Goal: Task Accomplishment & Management: Manage account settings

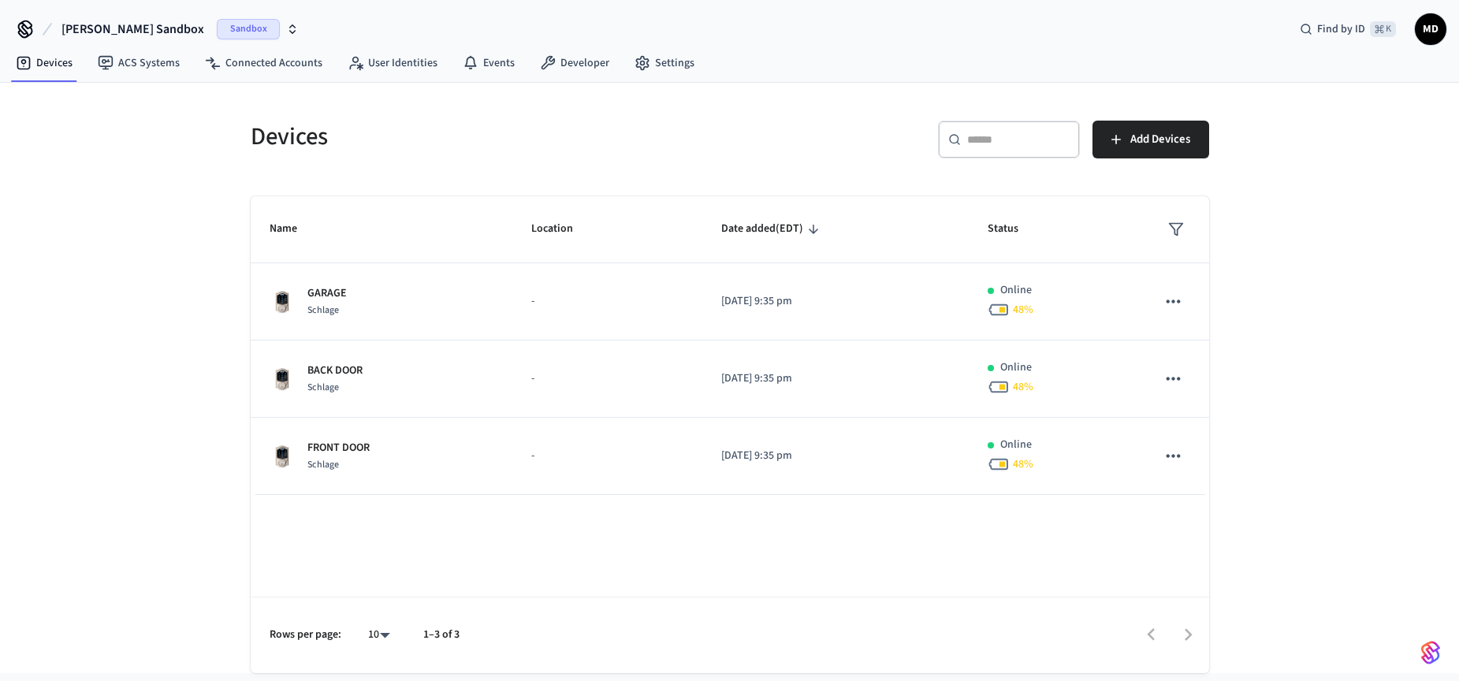
click at [286, 32] on icon "button" at bounding box center [292, 29] width 13 height 13
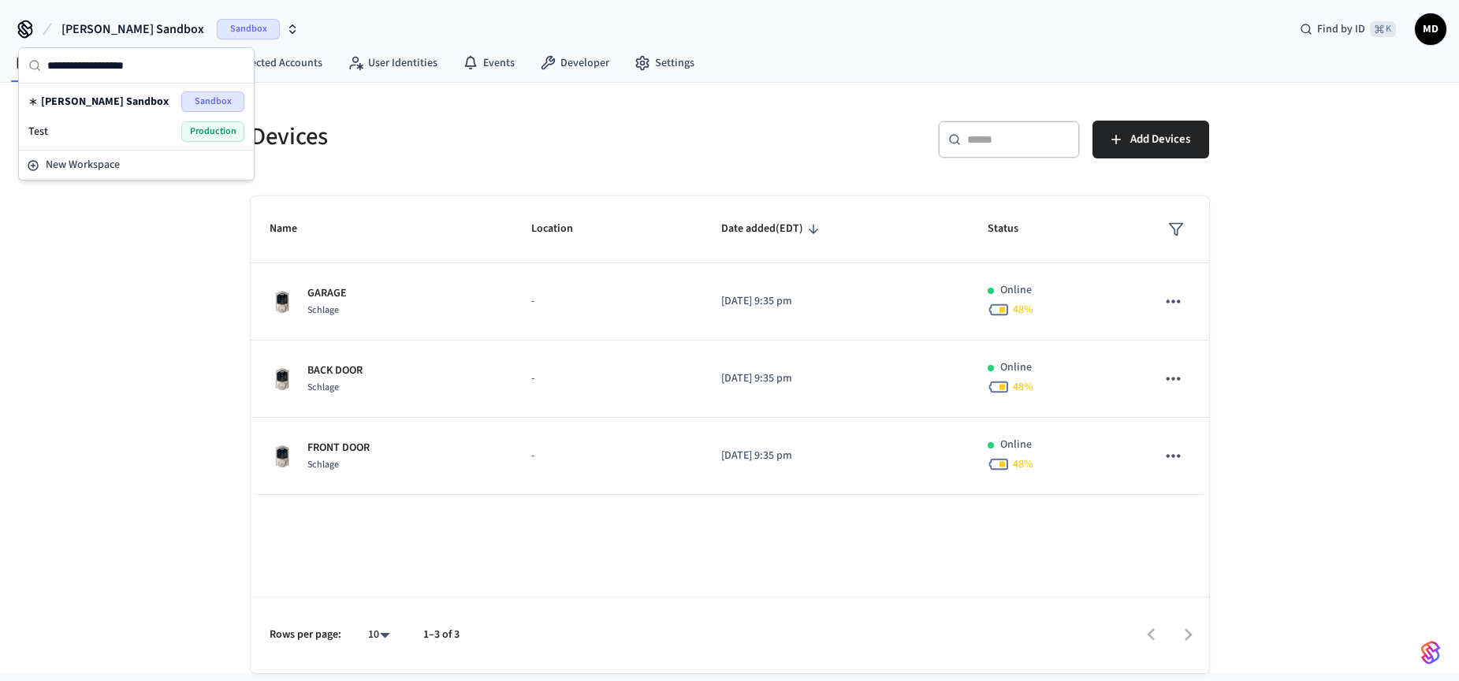
click at [214, 135] on span "Production" at bounding box center [212, 131] width 63 height 20
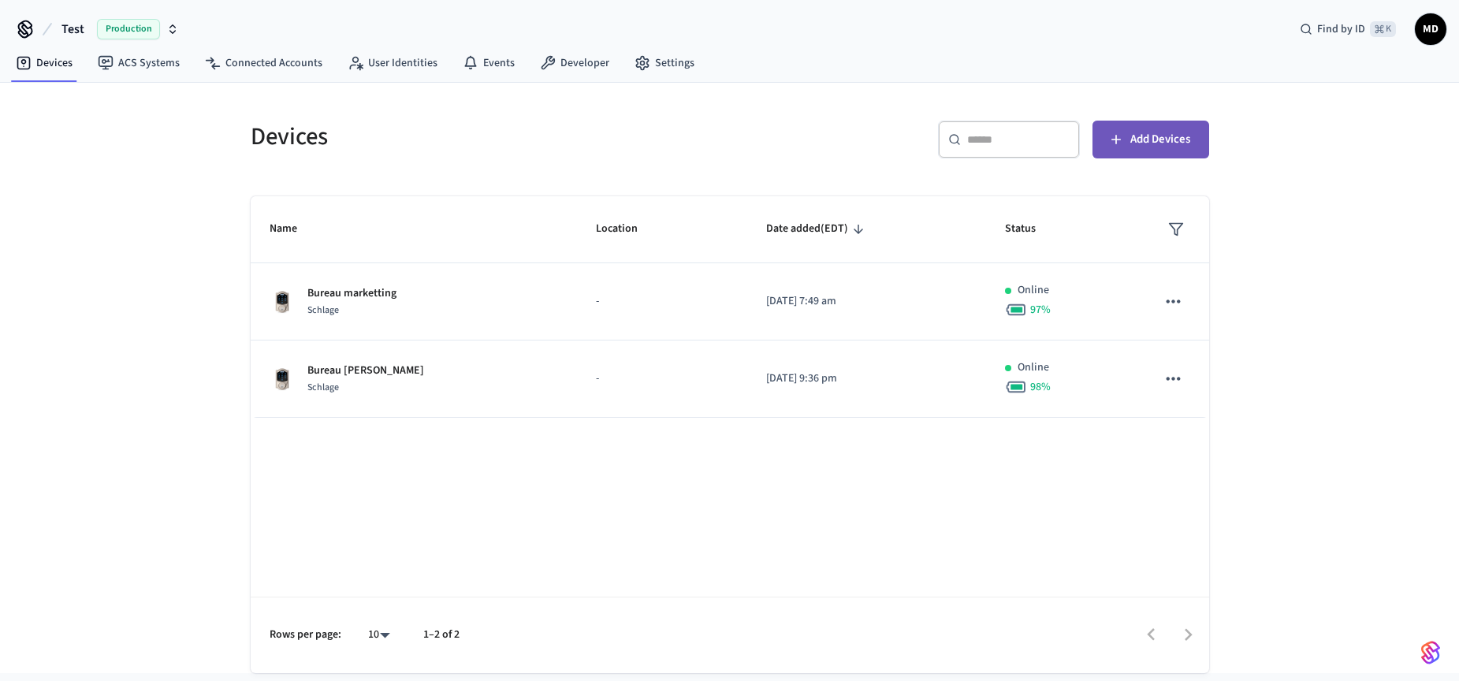
click at [1136, 140] on span "Add Devices" at bounding box center [1160, 139] width 60 height 20
click at [1148, 146] on span "Add Devices" at bounding box center [1160, 139] width 60 height 20
click at [485, 69] on link "Events" at bounding box center [488, 63] width 77 height 28
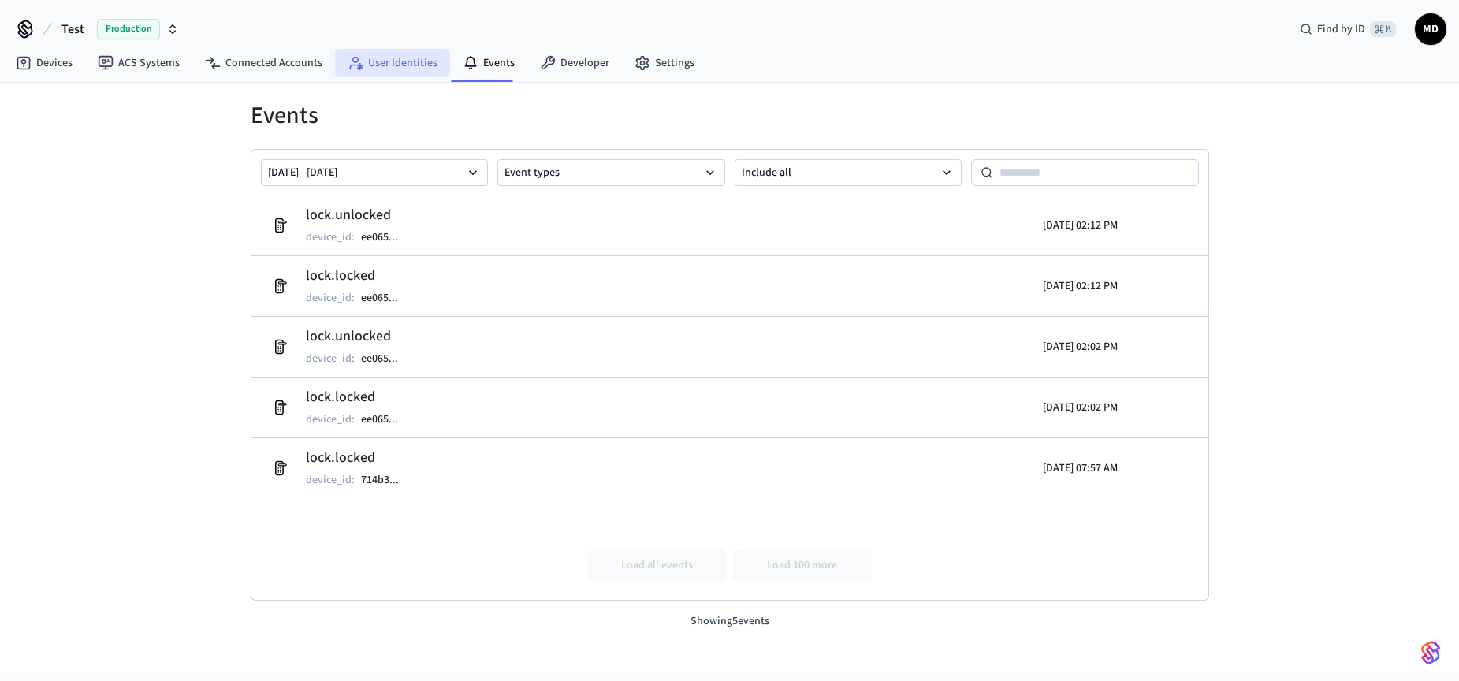
click at [399, 69] on link "User Identities" at bounding box center [392, 63] width 115 height 28
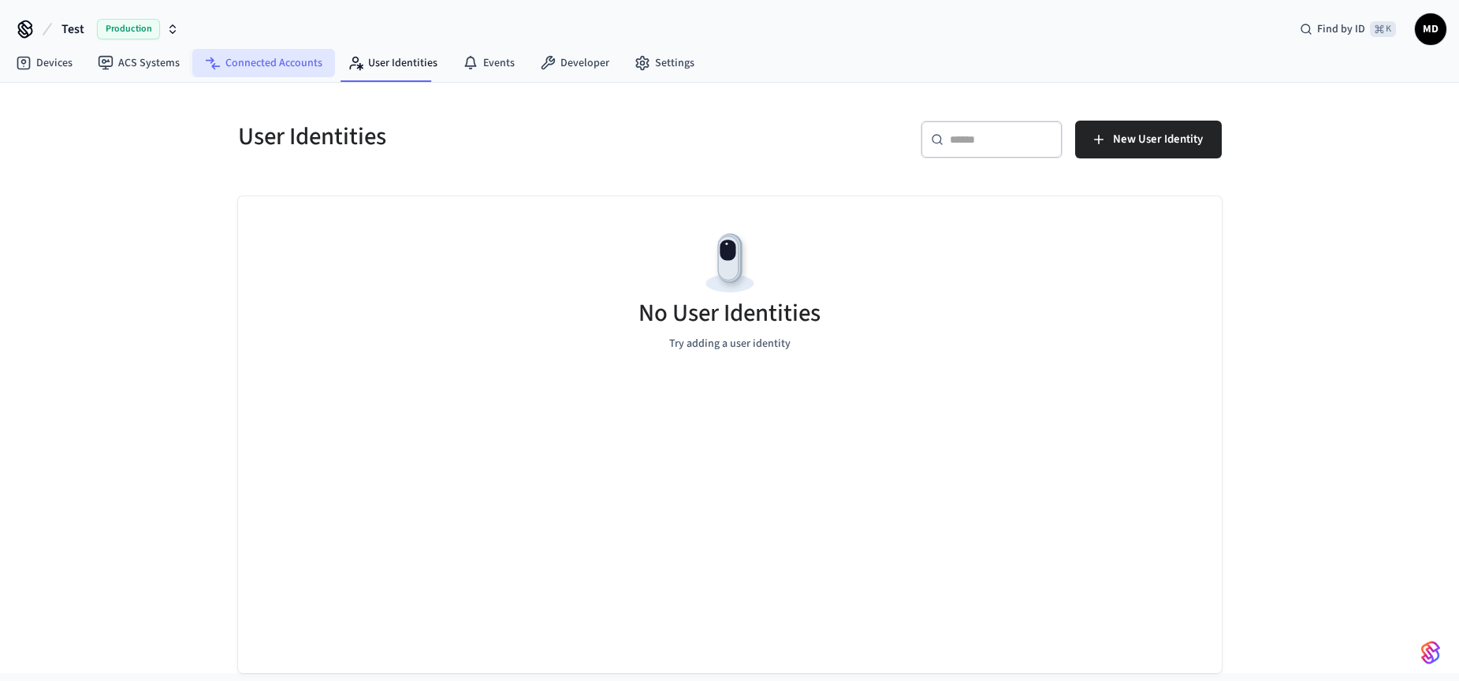
click at [280, 66] on link "Connected Accounts" at bounding box center [263, 63] width 143 height 28
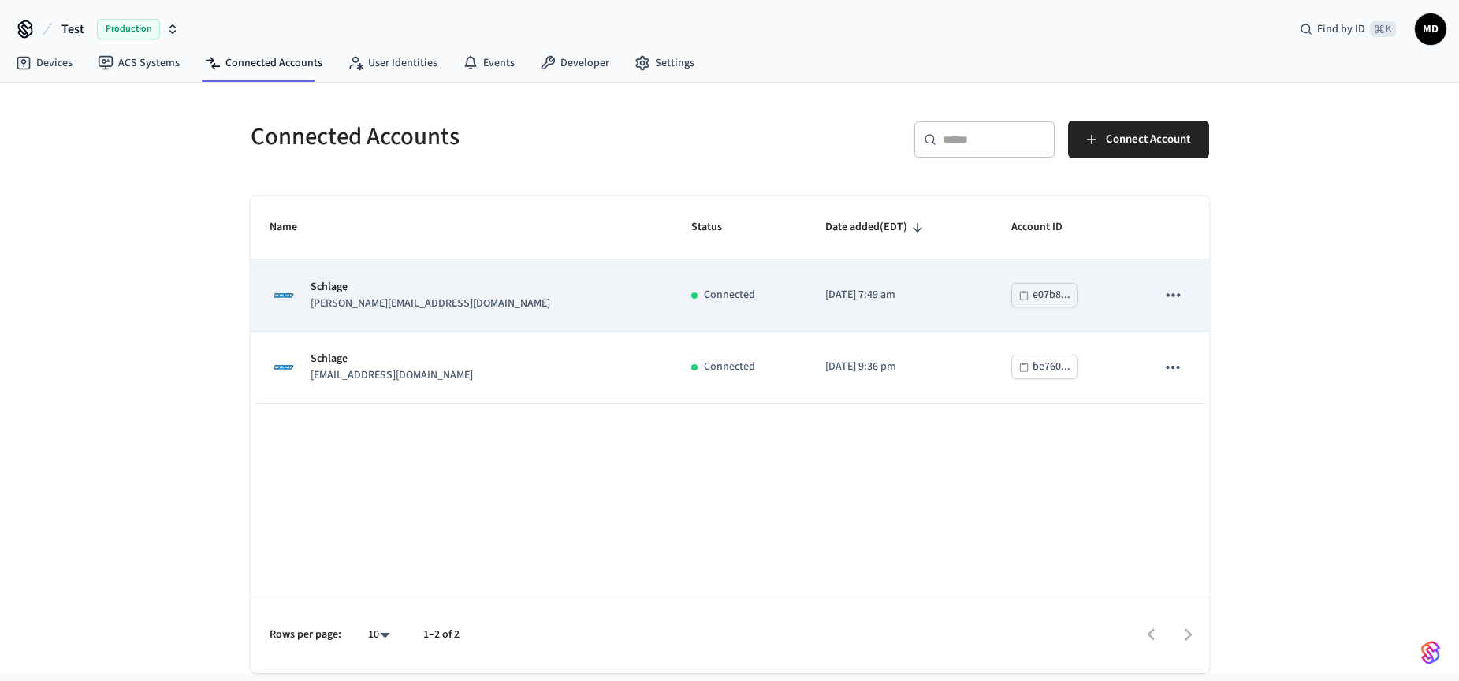
click at [429, 296] on div "Schlage julien@cncb.ca" at bounding box center [462, 295] width 384 height 33
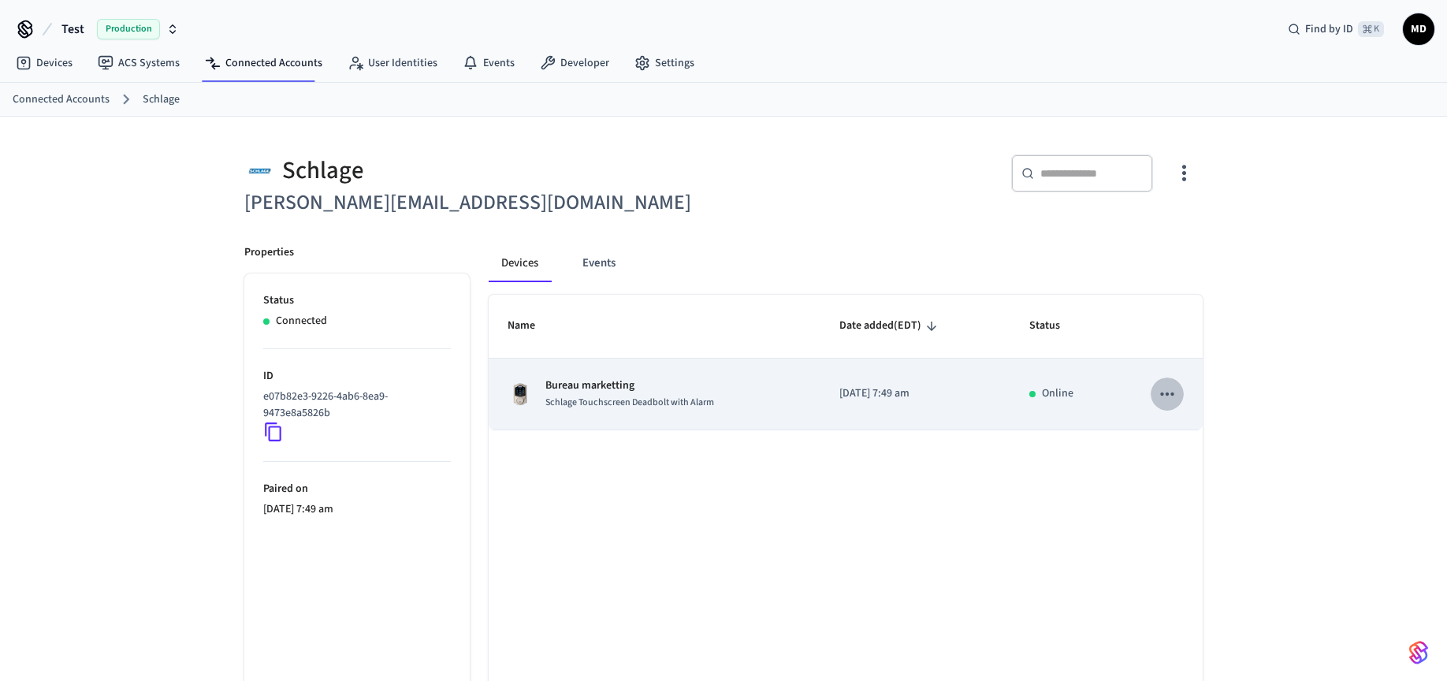
click at [1168, 393] on icon "sticky table" at bounding box center [1166, 393] width 13 height 3
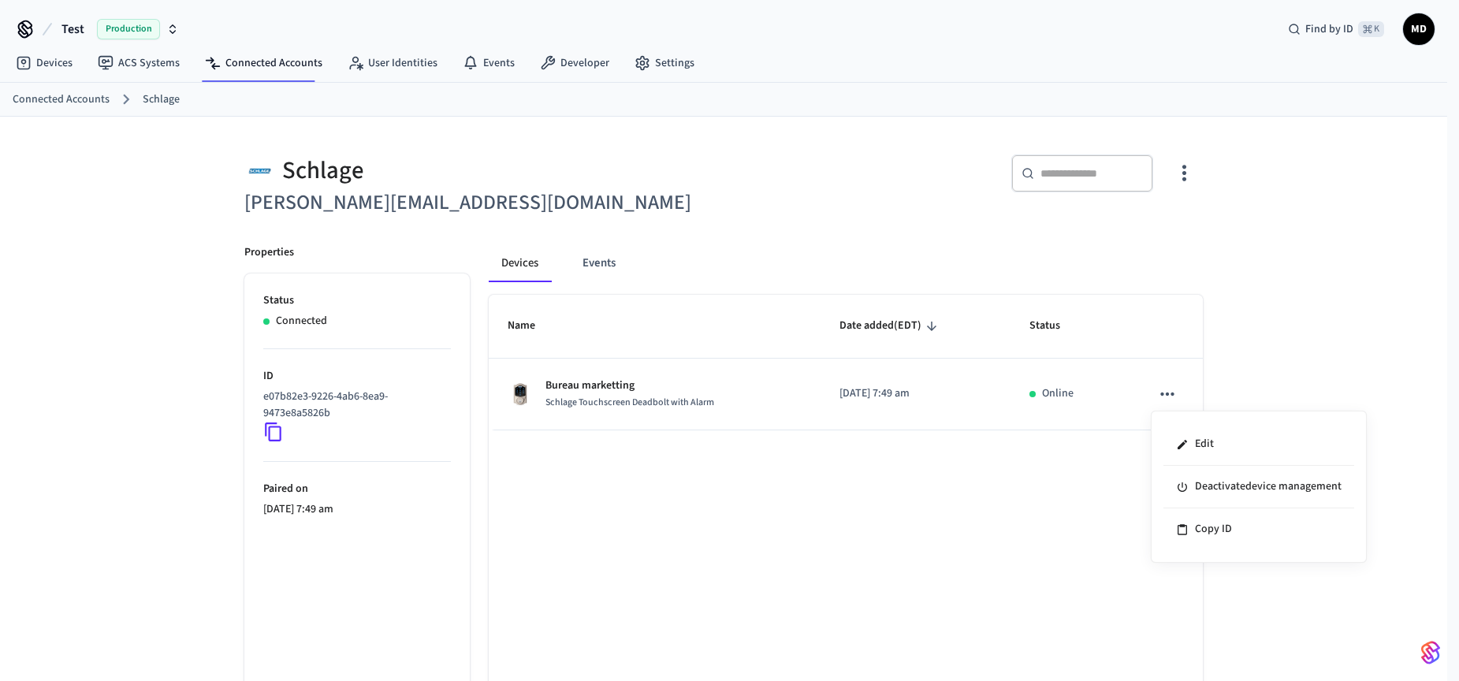
click at [1266, 373] on div at bounding box center [729, 340] width 1459 height 681
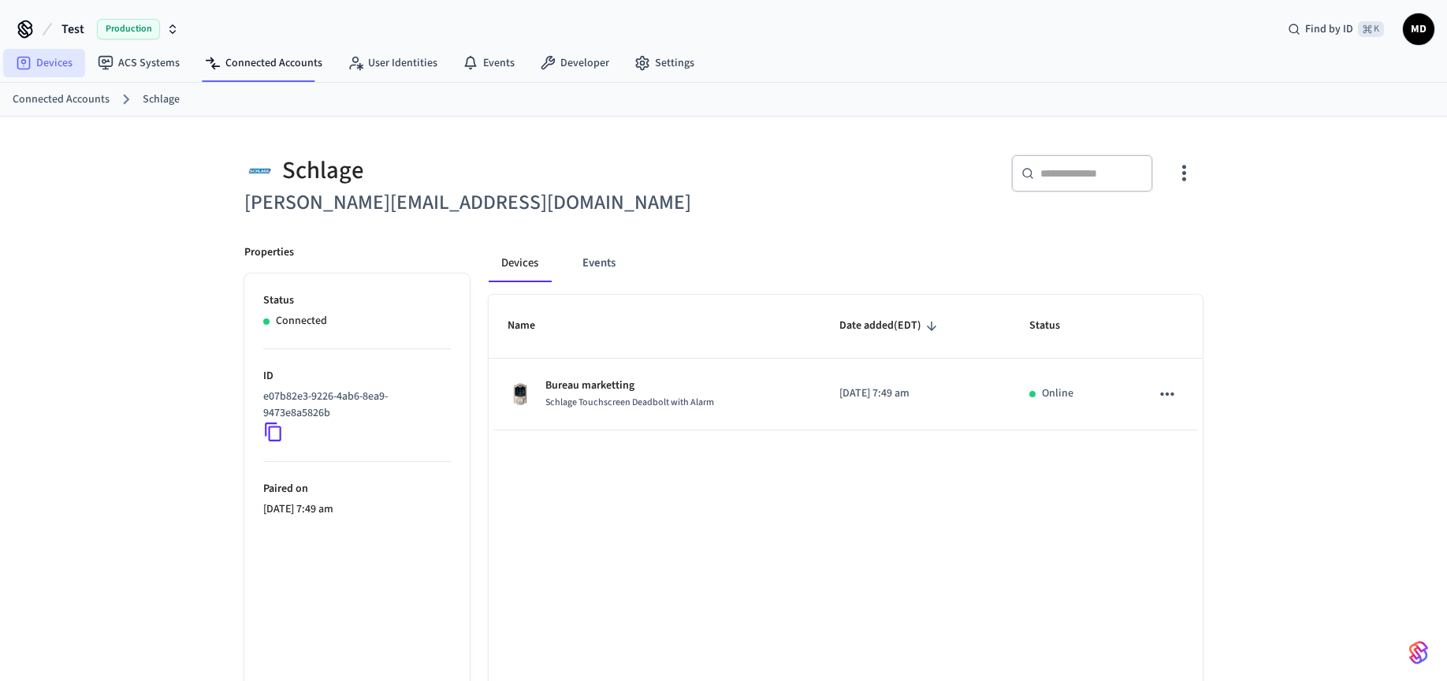
click at [62, 65] on link "Devices" at bounding box center [44, 63] width 82 height 28
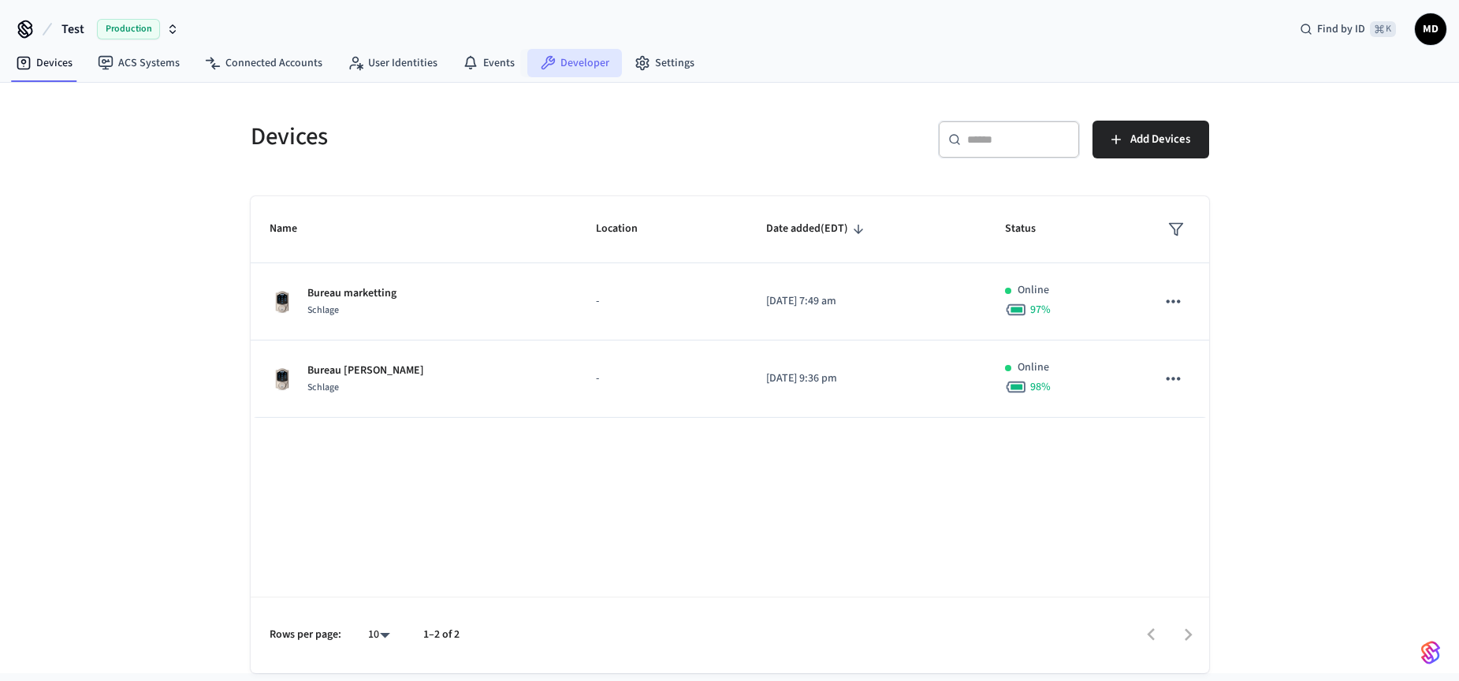
click at [560, 68] on link "Developer" at bounding box center [574, 63] width 95 height 28
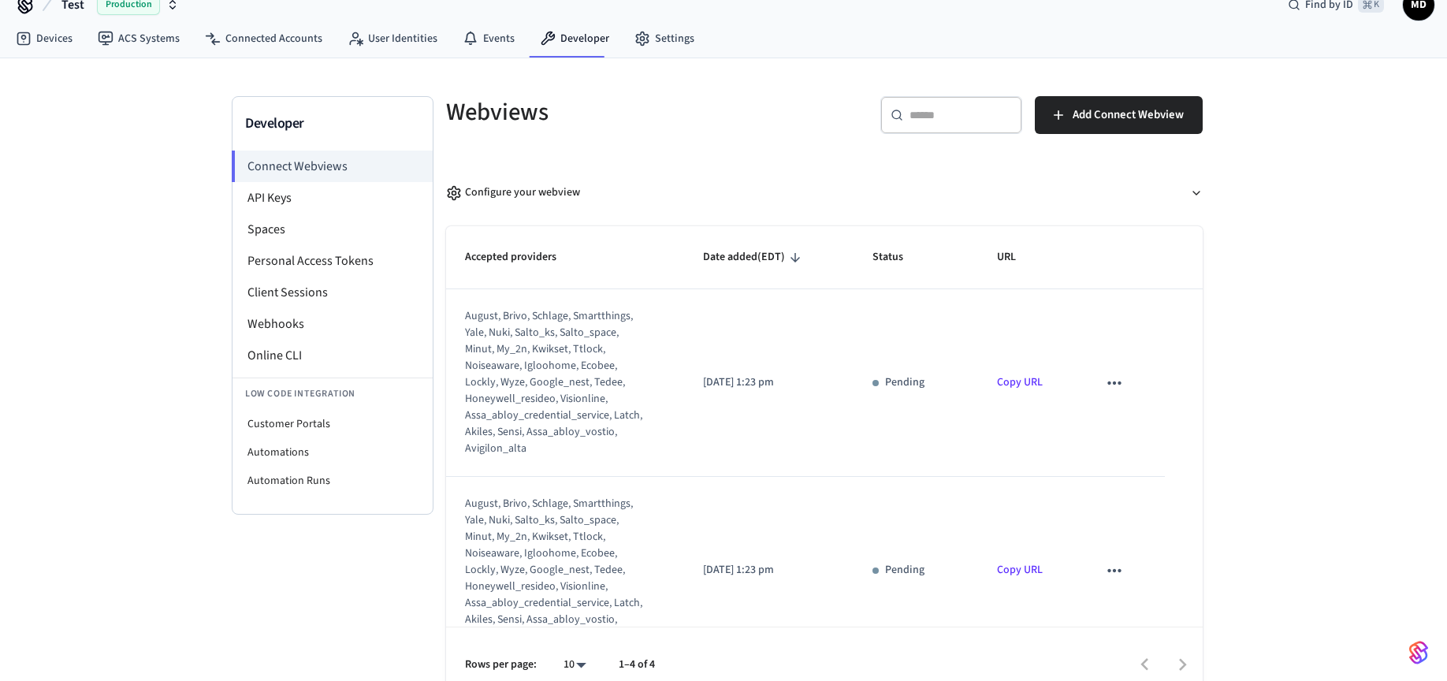
scroll to position [46, 0]
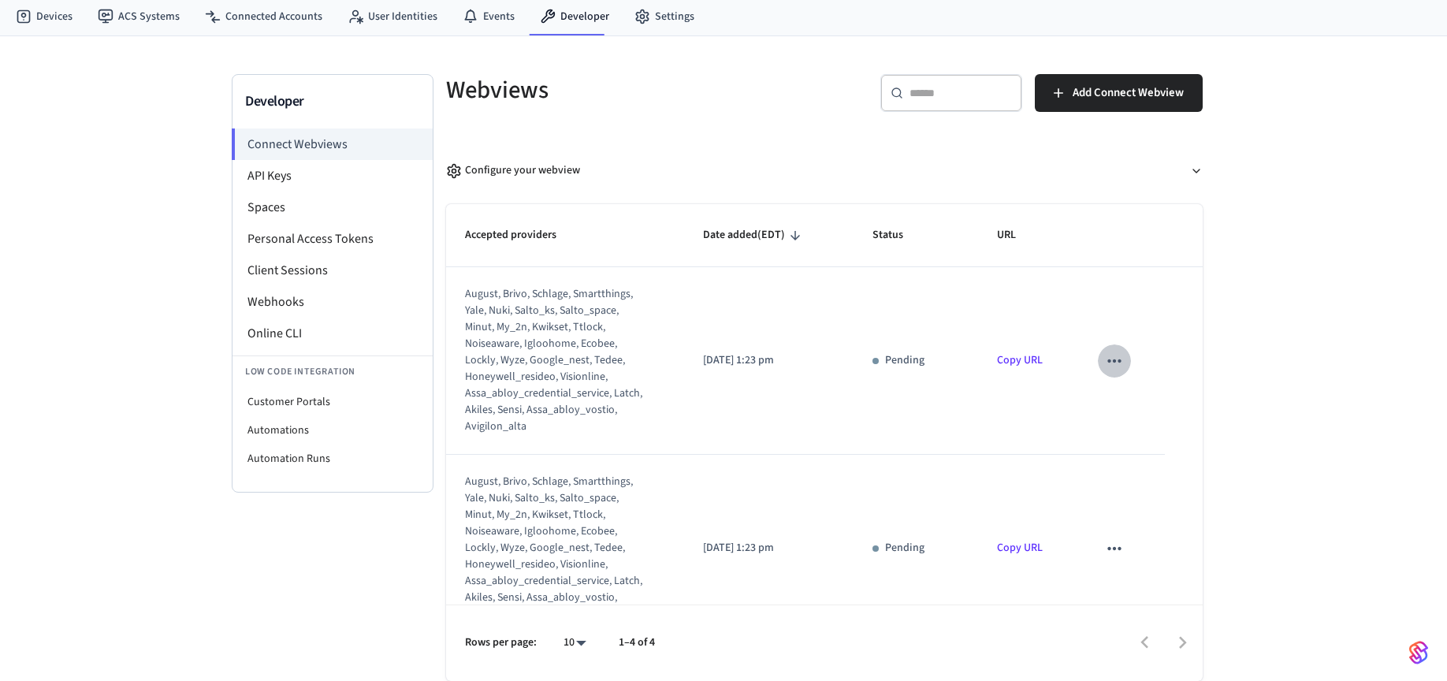
click at [1104, 360] on icon "sticky table" at bounding box center [1114, 361] width 20 height 20
click at [1149, 407] on li "Delete" at bounding box center [1136, 411] width 72 height 42
click at [1246, 442] on div "Developer Connect Webviews API Keys Spaces Personal Access Tokens Client Sessio…" at bounding box center [723, 358] width 1447 height 645
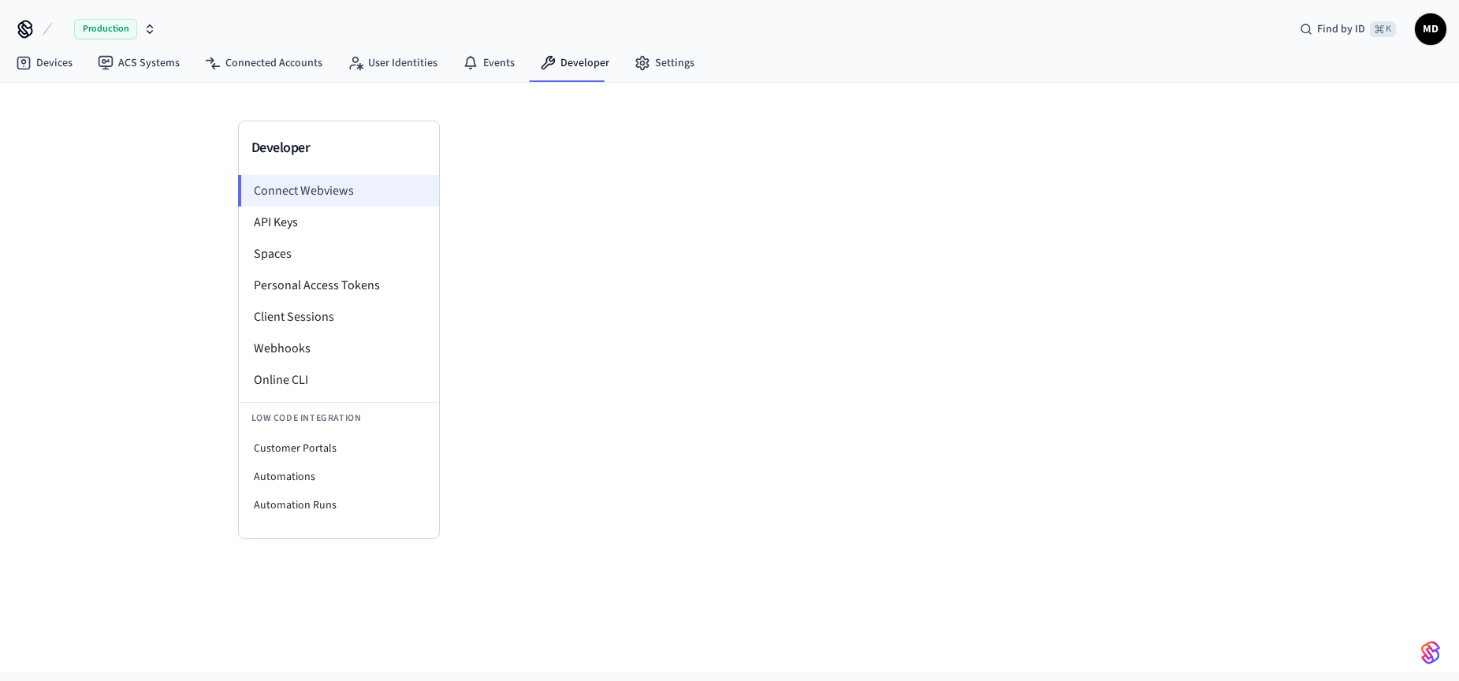
click at [322, 192] on li "Connect Webviews" at bounding box center [338, 191] width 201 height 32
click at [559, 58] on link "Developer" at bounding box center [574, 63] width 95 height 28
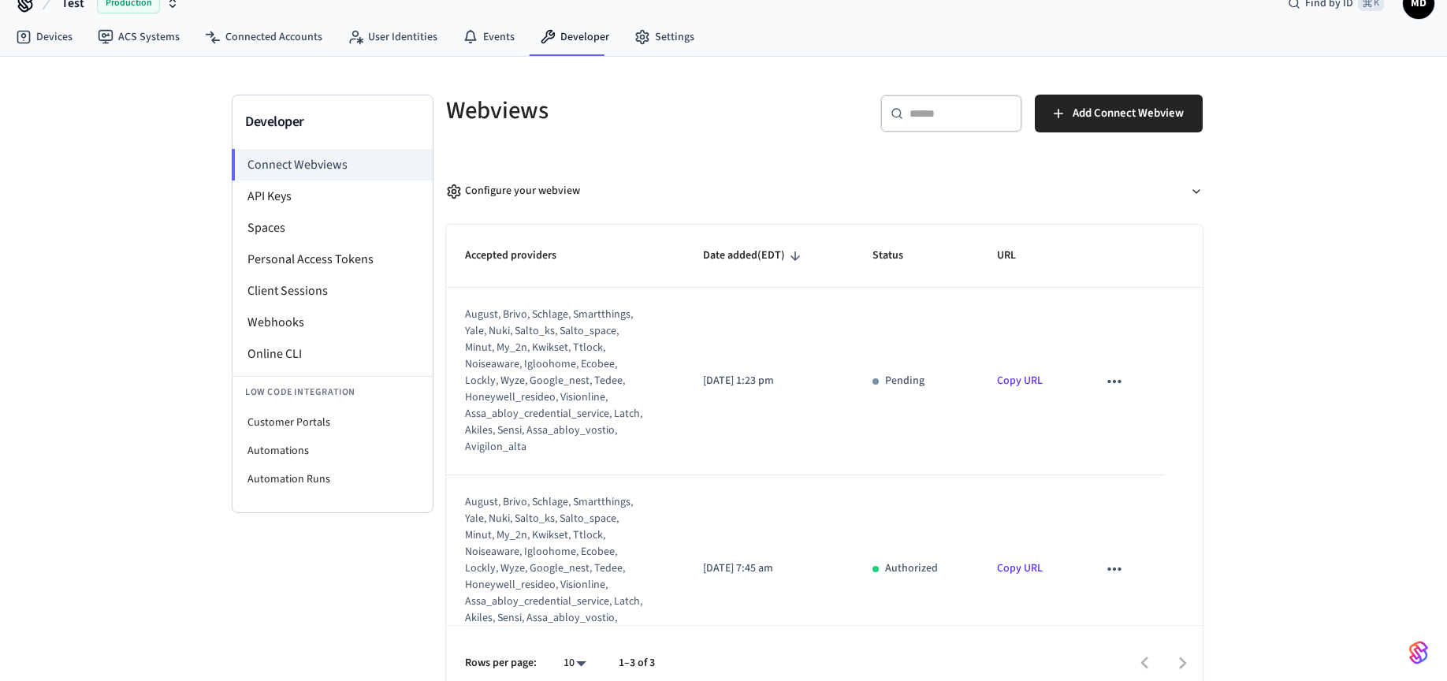
scroll to position [46, 0]
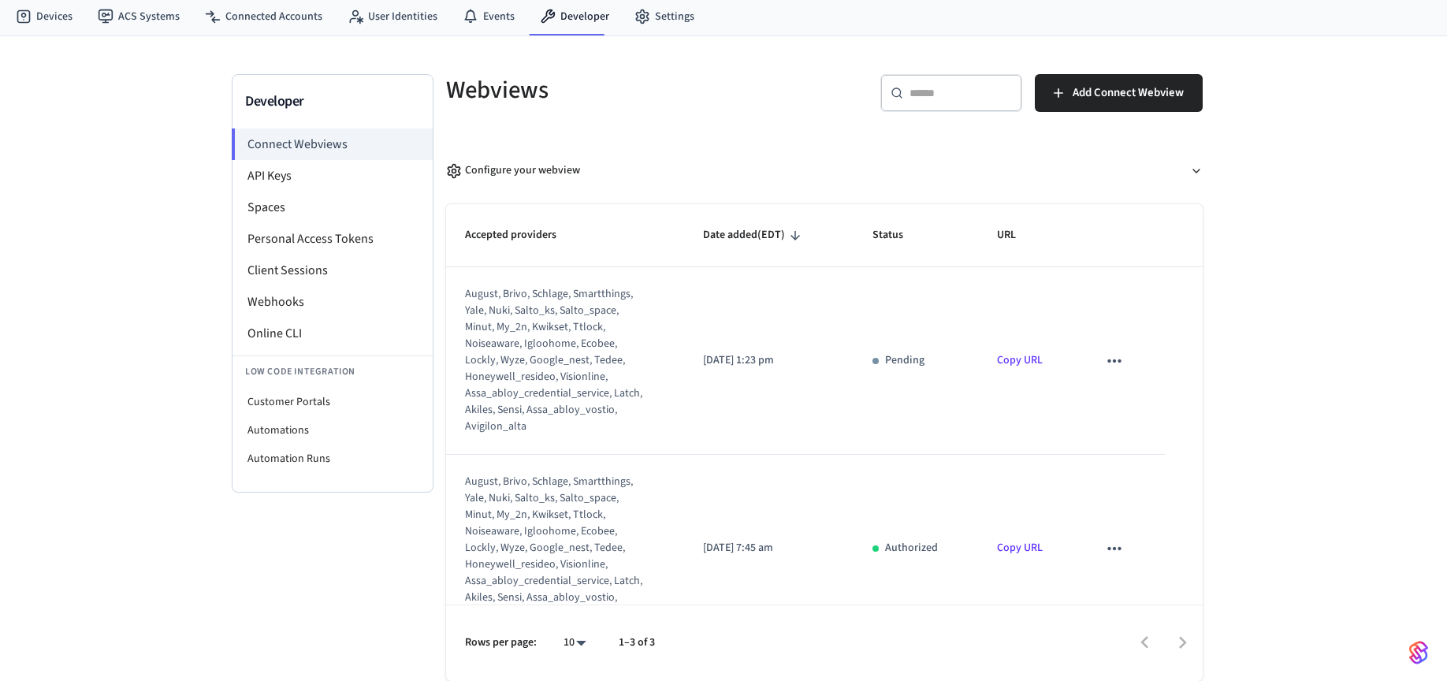
click at [1007, 355] on link "Copy URL" at bounding box center [1020, 360] width 46 height 16
click at [1274, 438] on div "Developer Connect Webviews API Keys Spaces Personal Access Tokens Client Sessio…" at bounding box center [723, 358] width 1447 height 645
